Goal: Use online tool/utility

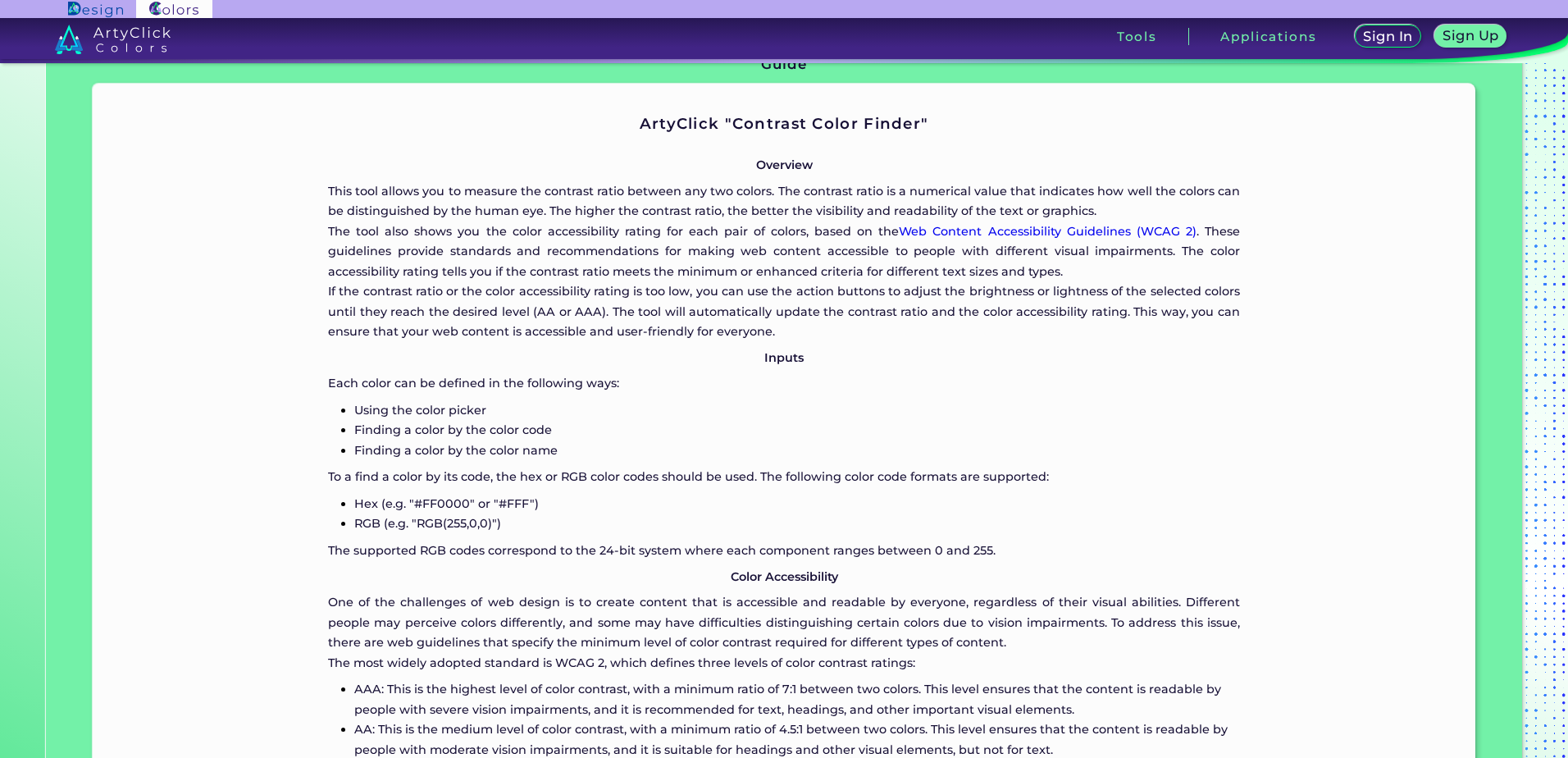
scroll to position [922, 0]
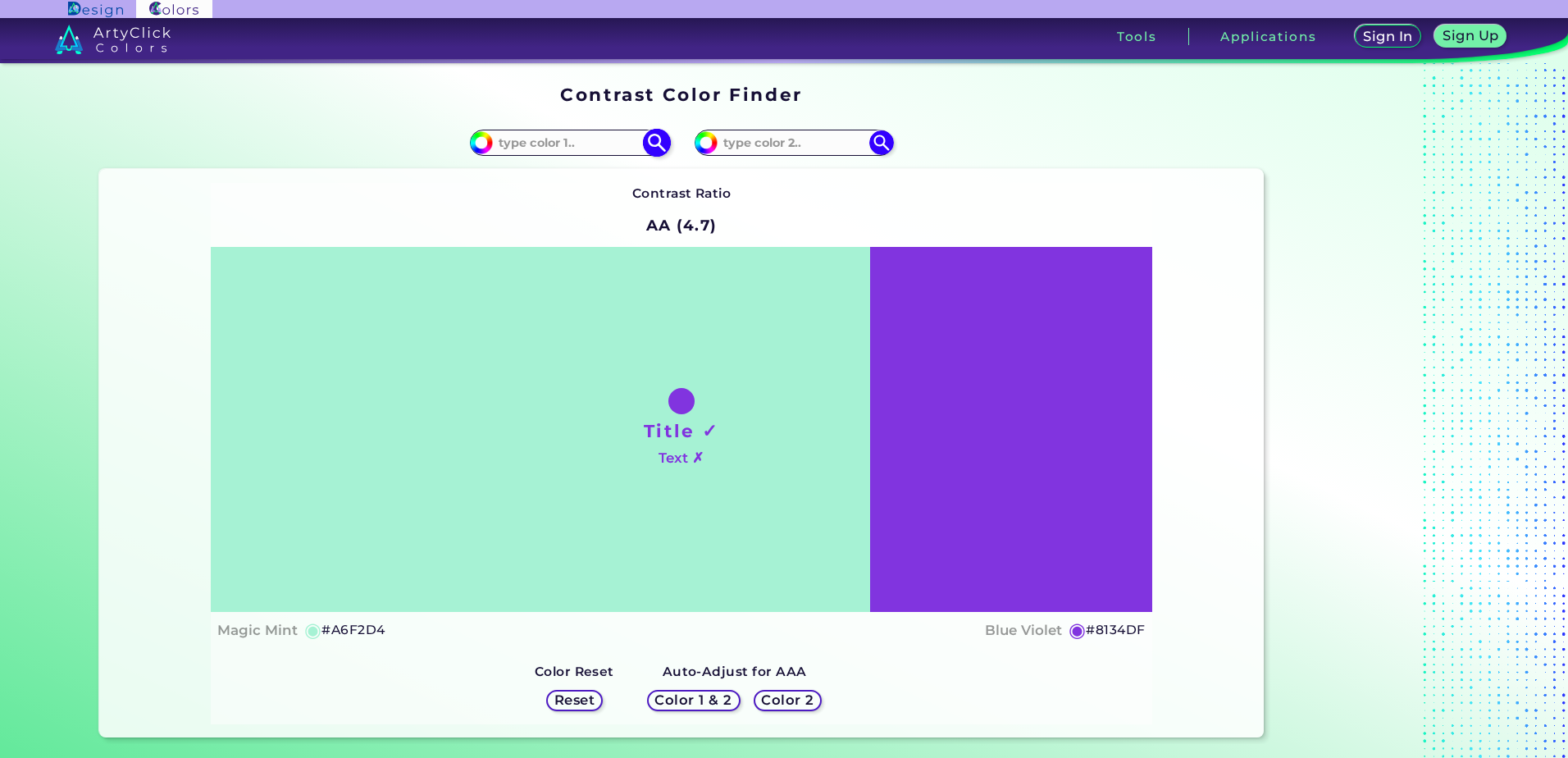
click at [561, 146] on input at bounding box center [569, 142] width 152 height 22
paste input "247963"
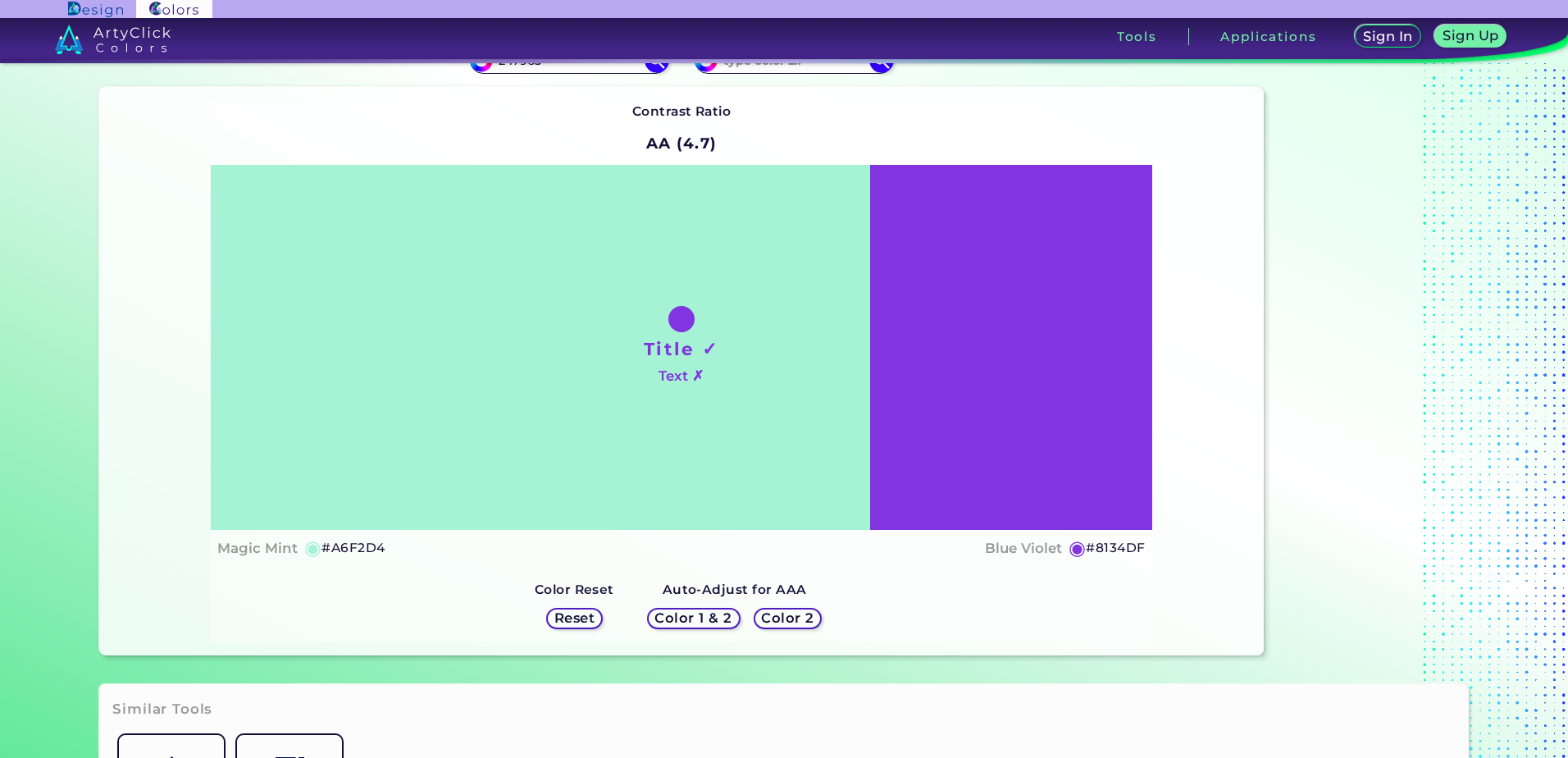
type input "247963"
type input "#247963"
